Goal: Task Accomplishment & Management: Use online tool/utility

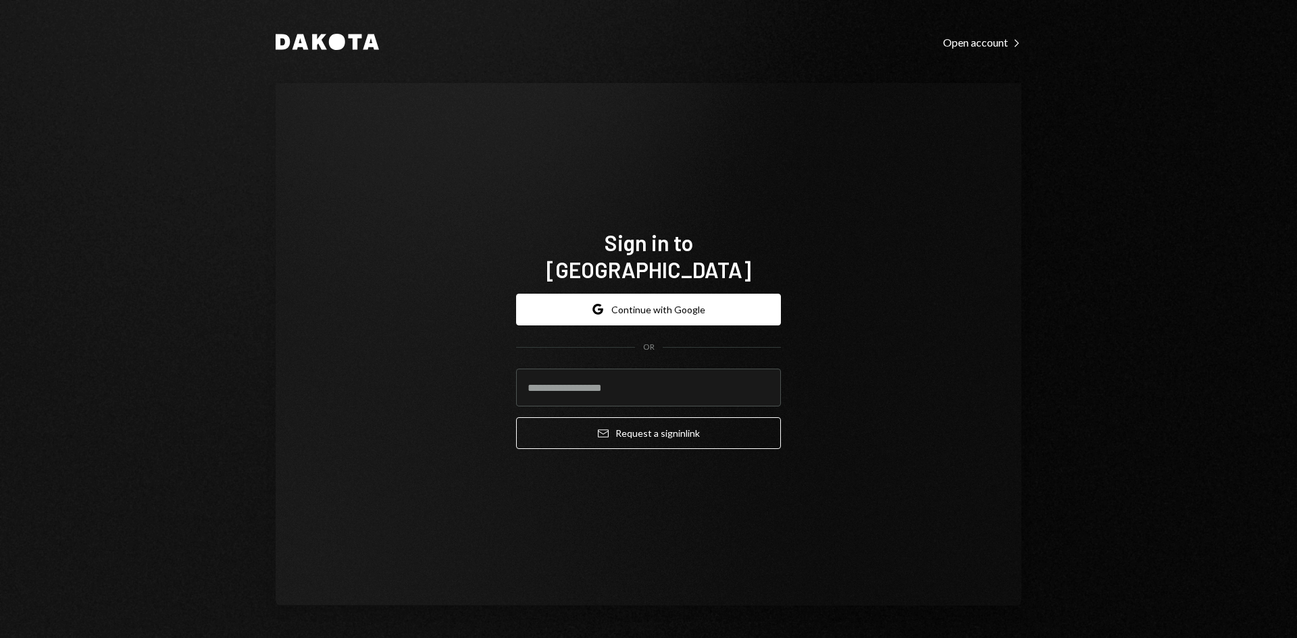
click at [641, 315] on form "Google Continue with Google OR Email Request a sign in link" at bounding box center [648, 372] width 265 height 156
click at [649, 310] on button "Google Continue with Google" at bounding box center [648, 310] width 265 height 32
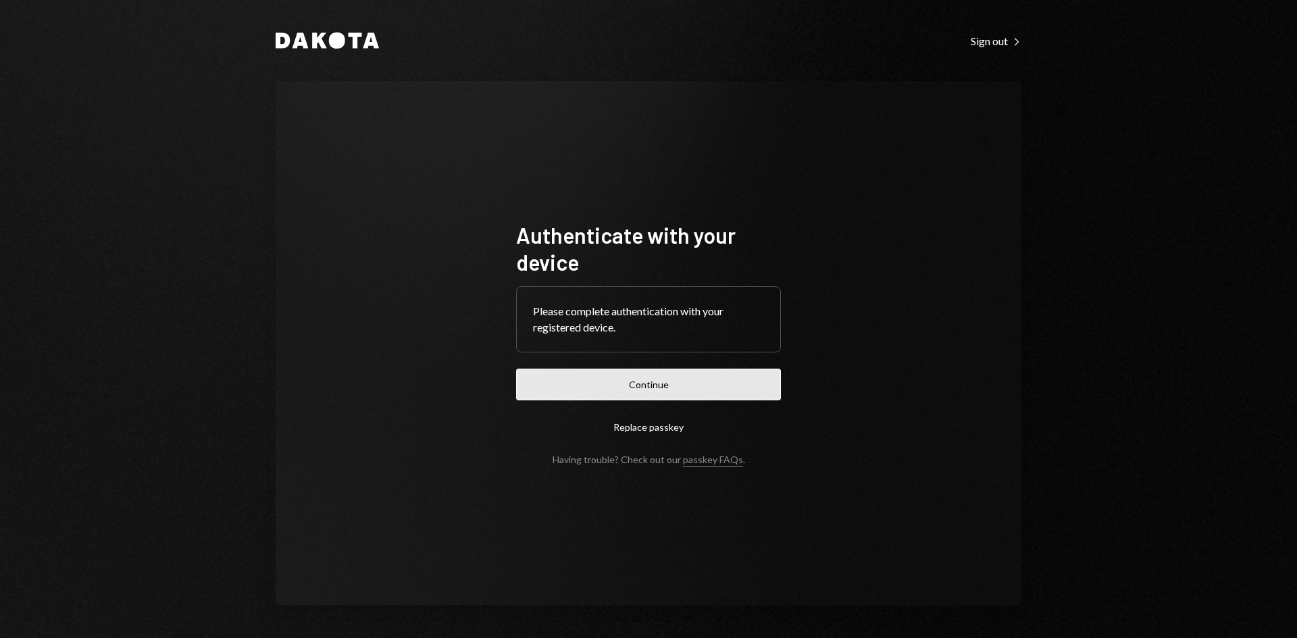
click at [596, 382] on button "Continue" at bounding box center [648, 385] width 265 height 32
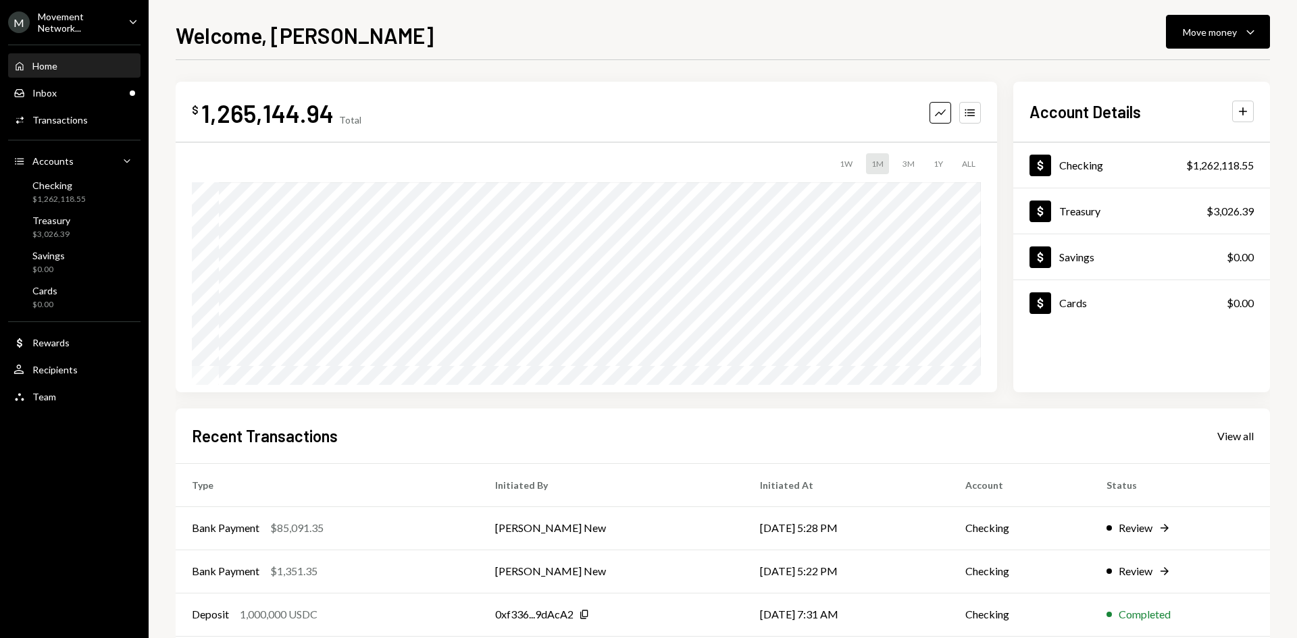
click at [96, 22] on div "Movement Network..." at bounding box center [78, 22] width 80 height 23
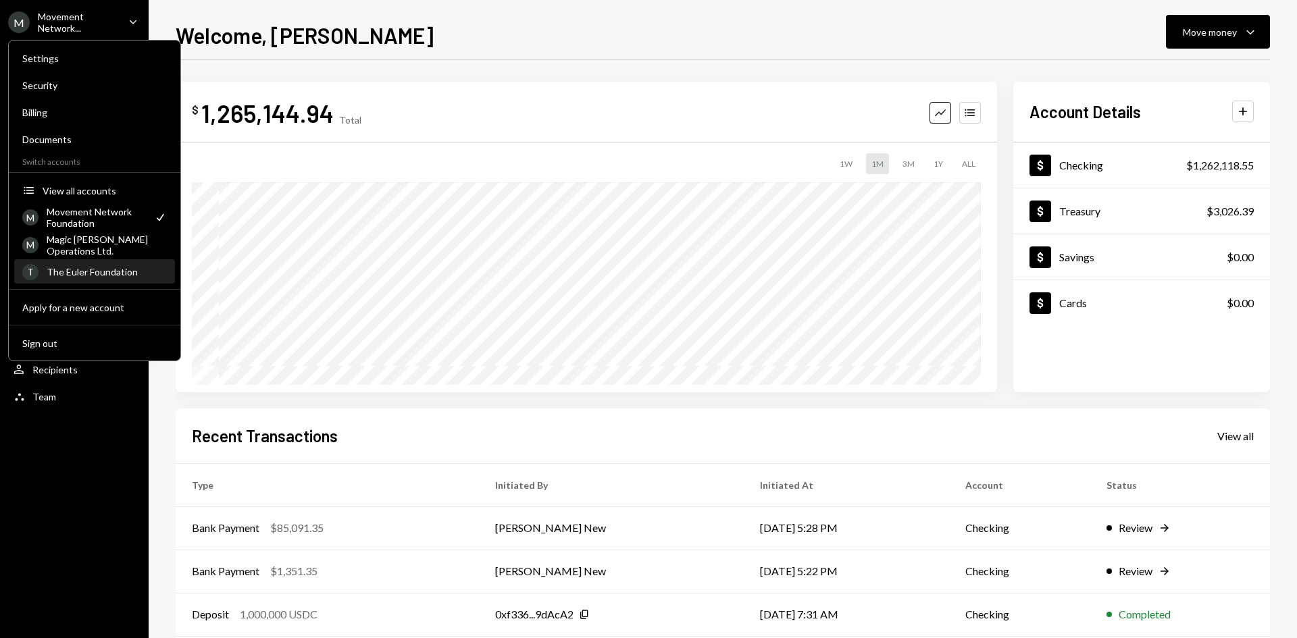
click at [72, 264] on div "T The Euler Foundation" at bounding box center [94, 272] width 145 height 23
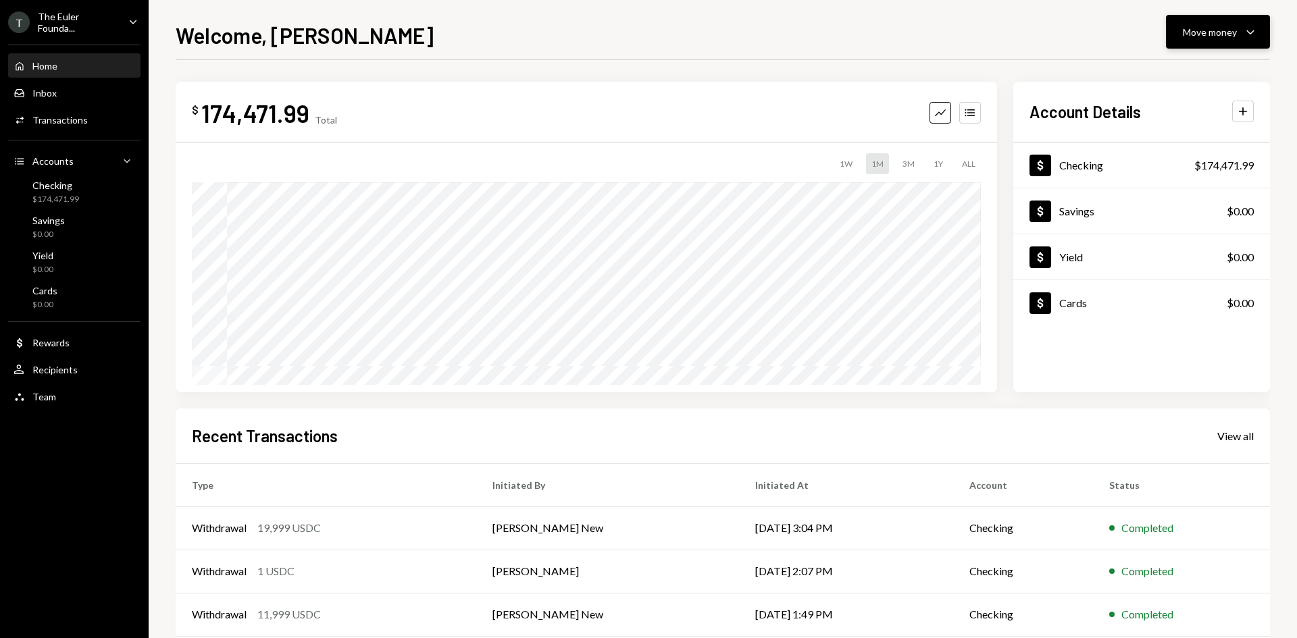
click at [1237, 33] on div "Move money Caret Down" at bounding box center [1218, 32] width 70 height 16
click at [1184, 124] on div "Deposit Deposit" at bounding box center [1196, 133] width 135 height 30
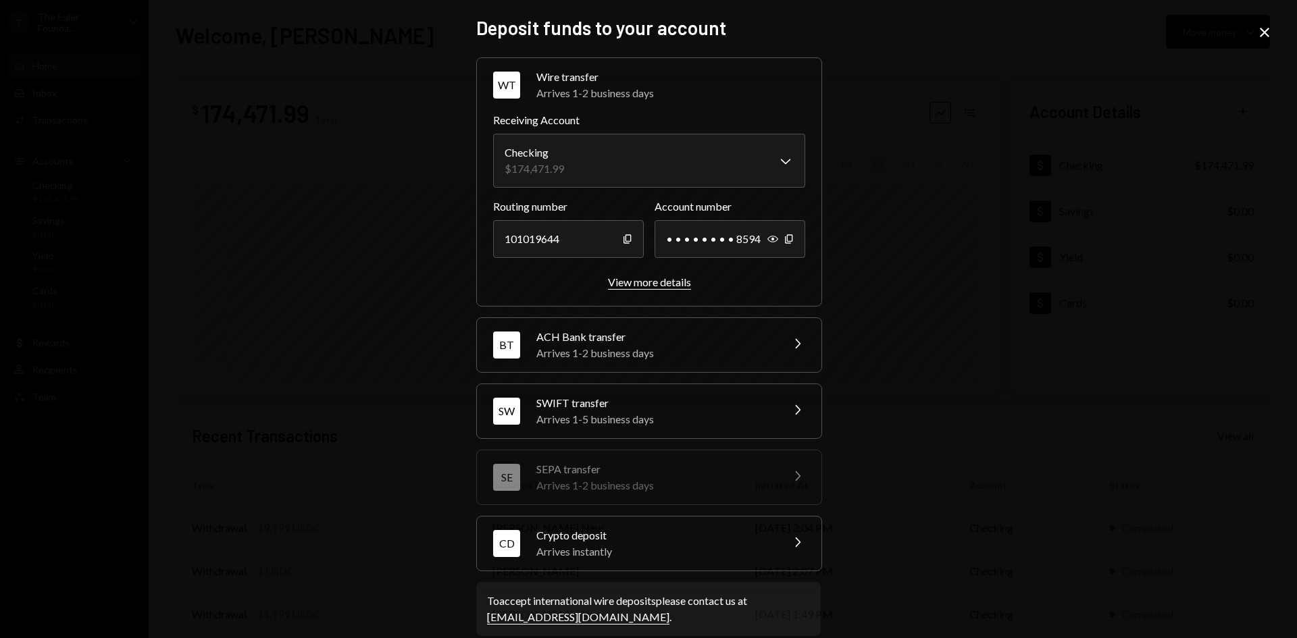
click at [636, 282] on div "View more details" at bounding box center [649, 282] width 83 height 13
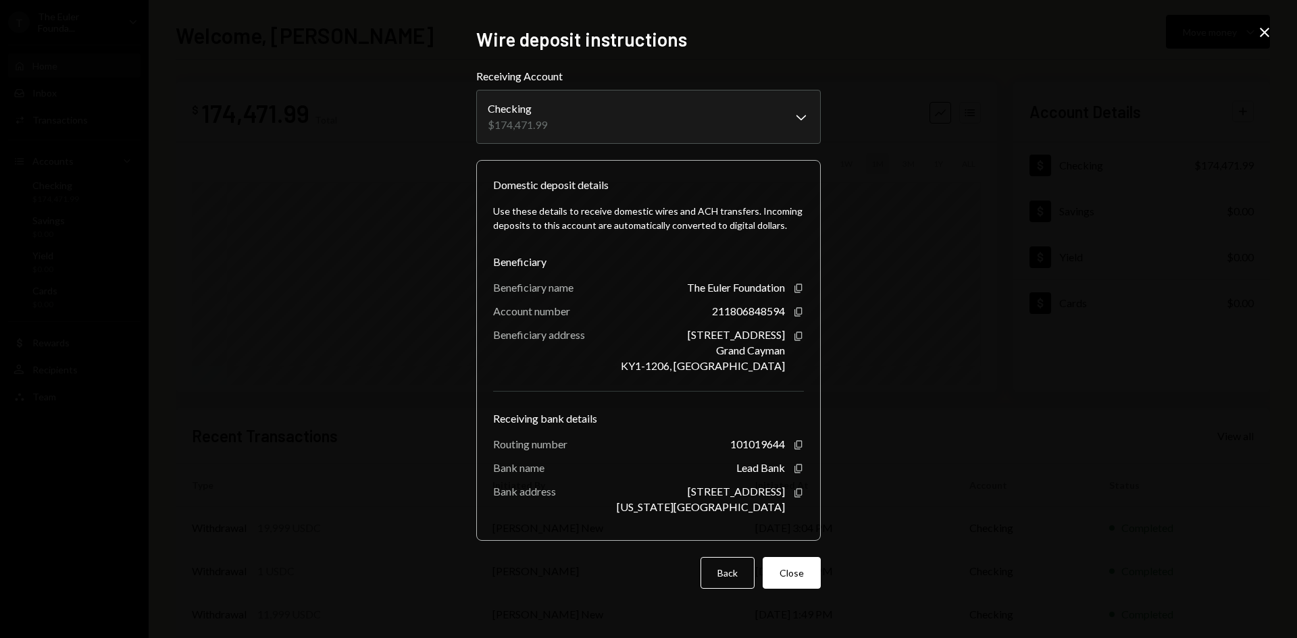
click at [1275, 24] on div "**********" at bounding box center [648, 319] width 1297 height 638
click at [1264, 31] on icon "Close" at bounding box center [1264, 32] width 16 height 16
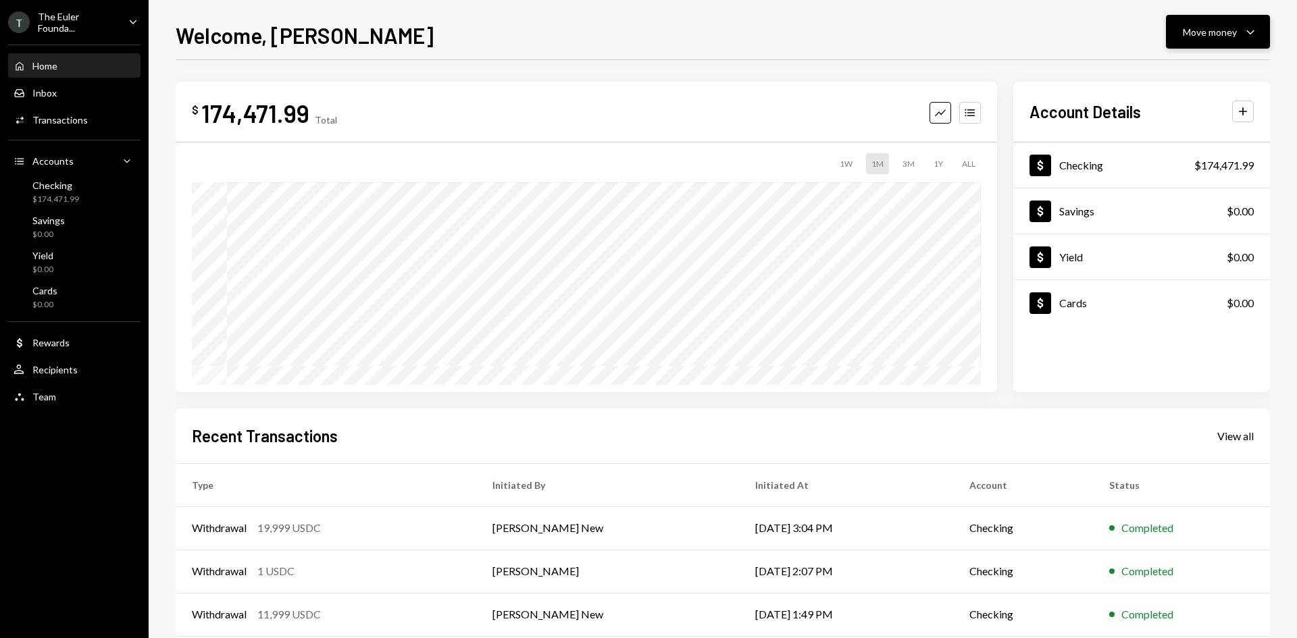
click at [1214, 31] on div "Move money" at bounding box center [1210, 32] width 54 height 14
click at [1200, 132] on div "Deposit" at bounding box center [1207, 133] width 99 height 14
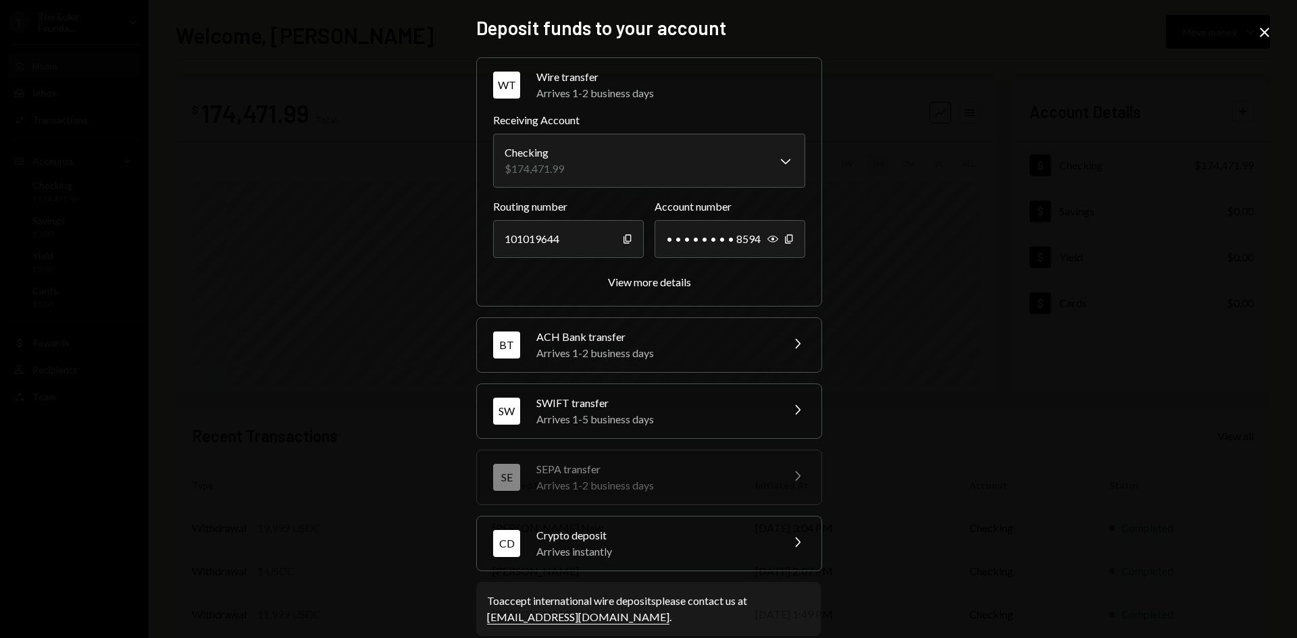
click at [659, 425] on div "Arrives 1-5 business days" at bounding box center [654, 419] width 236 height 16
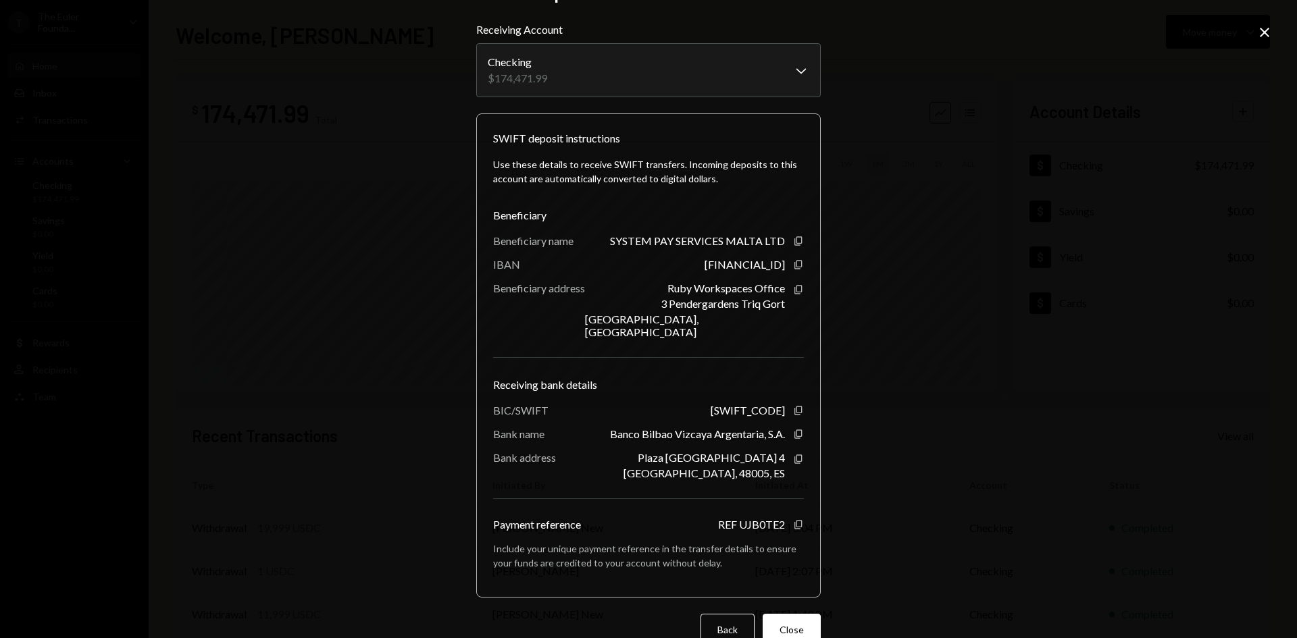
scroll to position [46, 0]
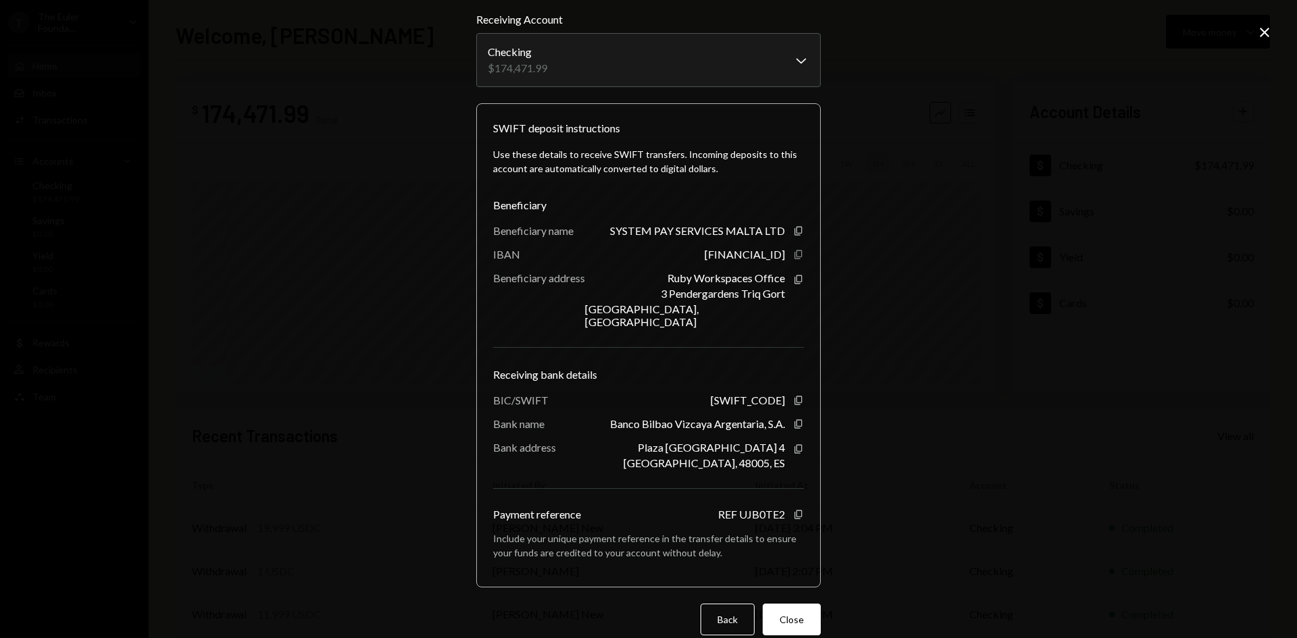
click at [793, 257] on icon "Copy" at bounding box center [798, 254] width 11 height 11
click at [794, 232] on icon "Copy" at bounding box center [798, 231] width 11 height 11
click at [793, 277] on icon "Copy" at bounding box center [798, 279] width 11 height 11
click at [796, 278] on icon "Copy" at bounding box center [798, 279] width 11 height 11
click at [793, 509] on icon "Copy" at bounding box center [798, 514] width 11 height 11
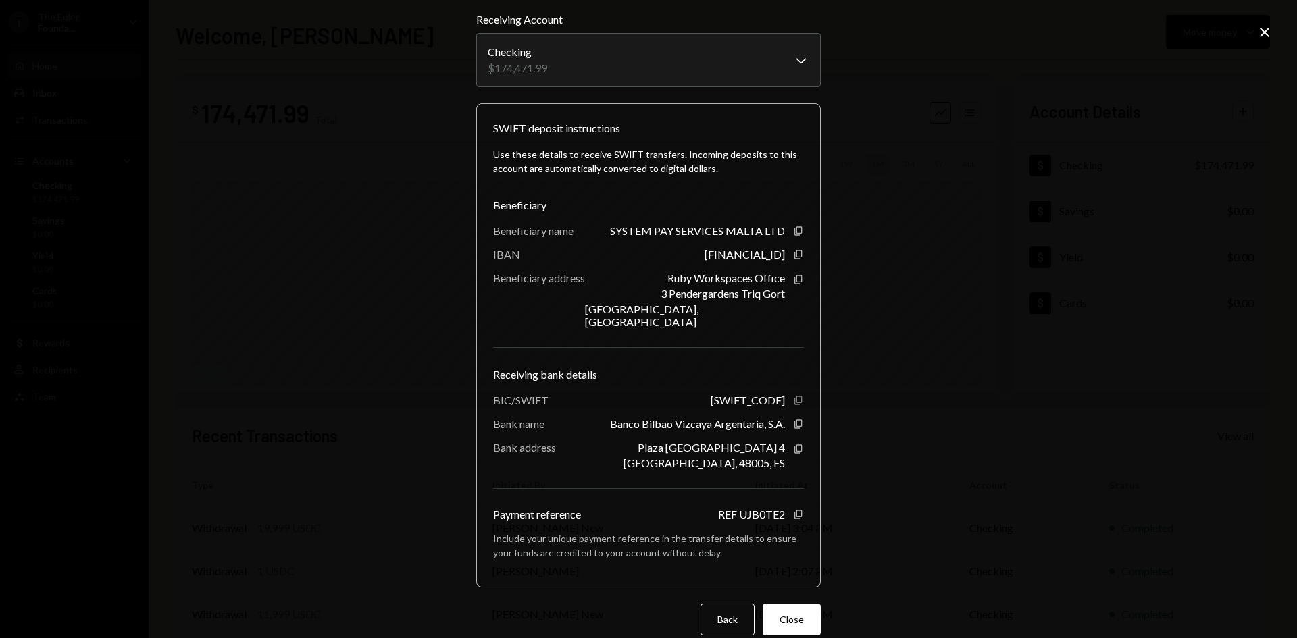
click at [794, 395] on icon "Copy" at bounding box center [798, 400] width 11 height 11
click at [794, 419] on icon "Copy" at bounding box center [798, 424] width 11 height 11
click at [1264, 31] on icon at bounding box center [1264, 32] width 9 height 9
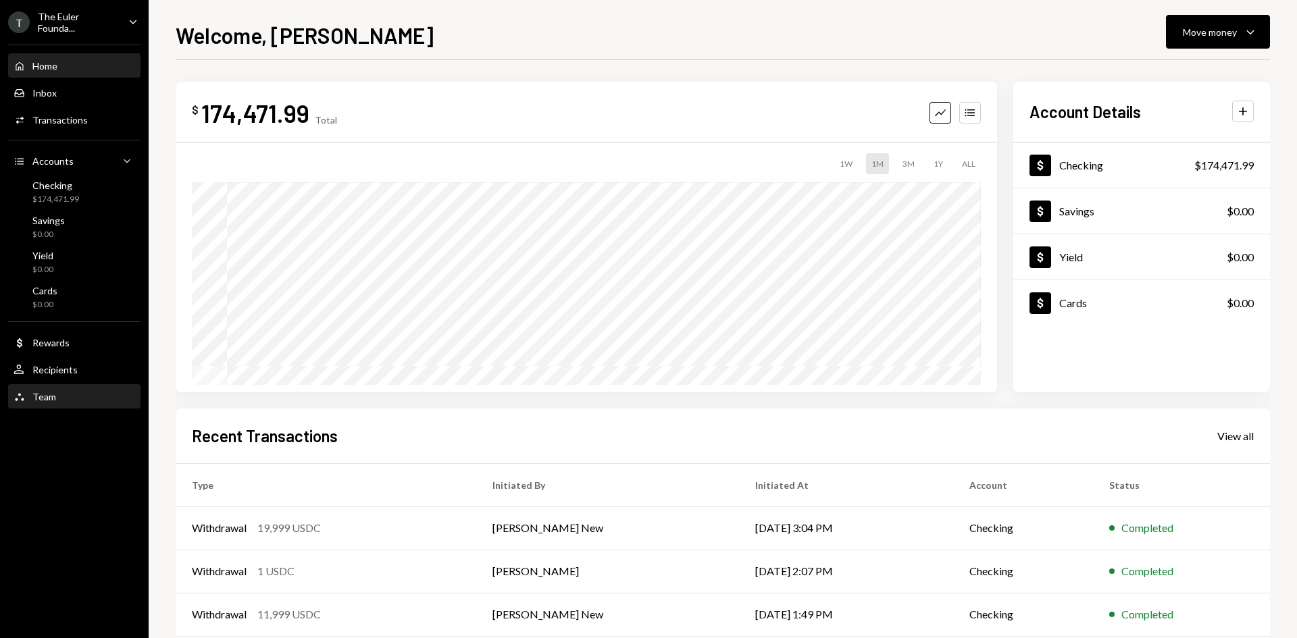
click at [59, 391] on div "Team Team" at bounding box center [75, 397] width 122 height 12
